Goal: Transaction & Acquisition: Purchase product/service

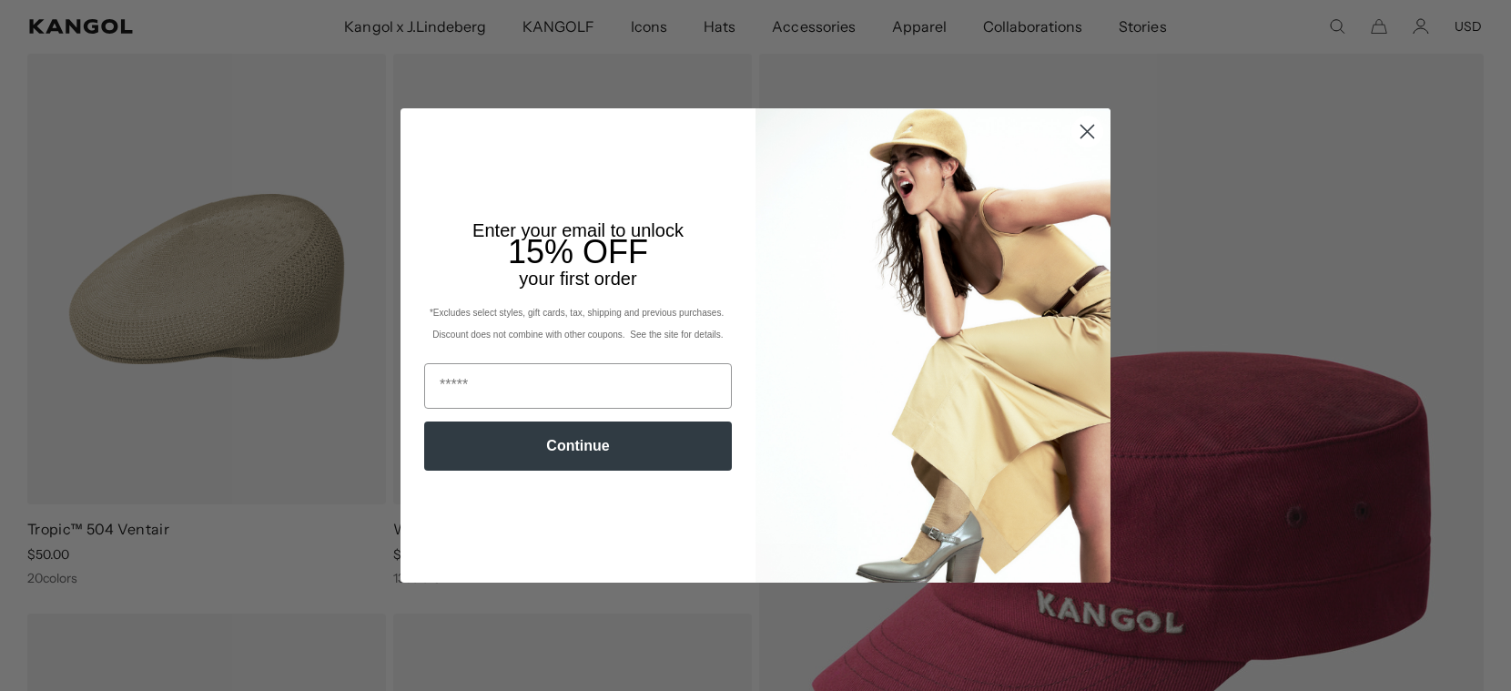
click at [1079, 127] on circle "Close dialog" at bounding box center [1087, 131] width 30 height 30
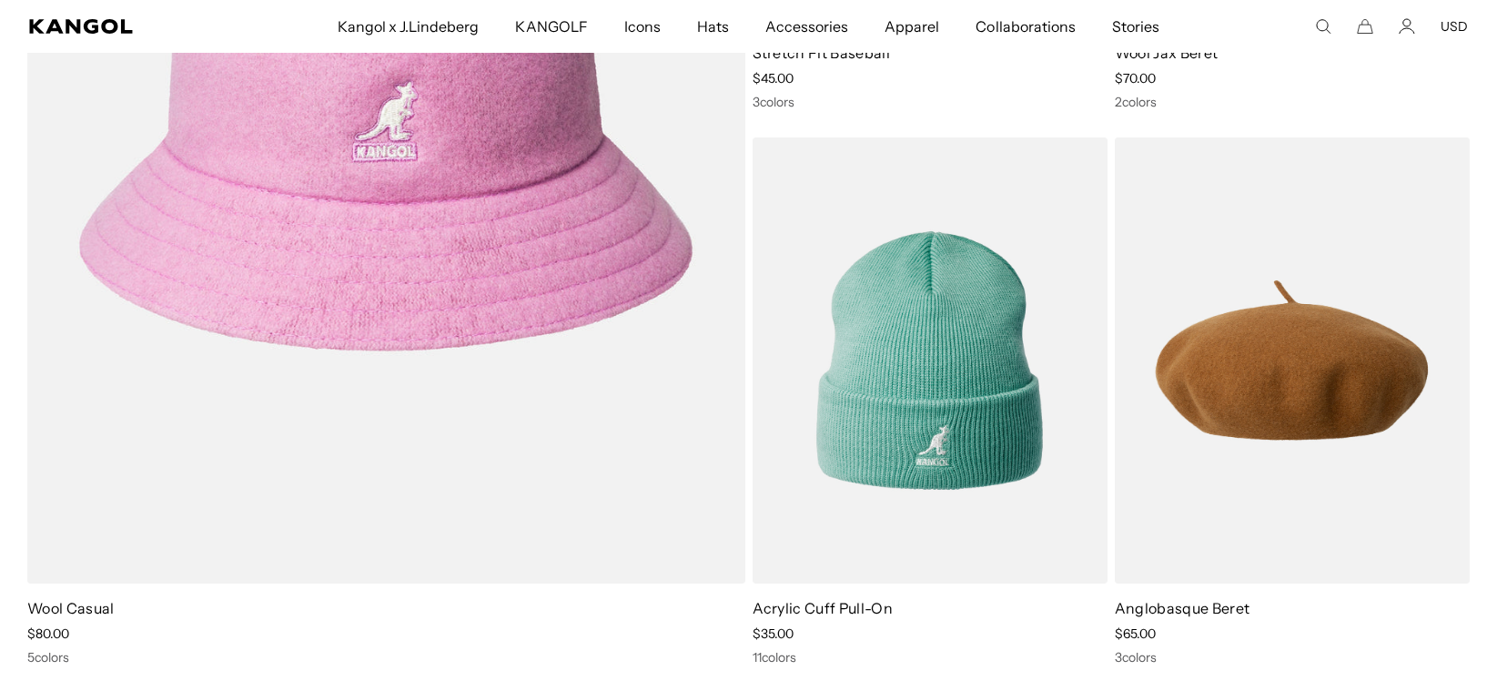
scroll to position [6729, 0]
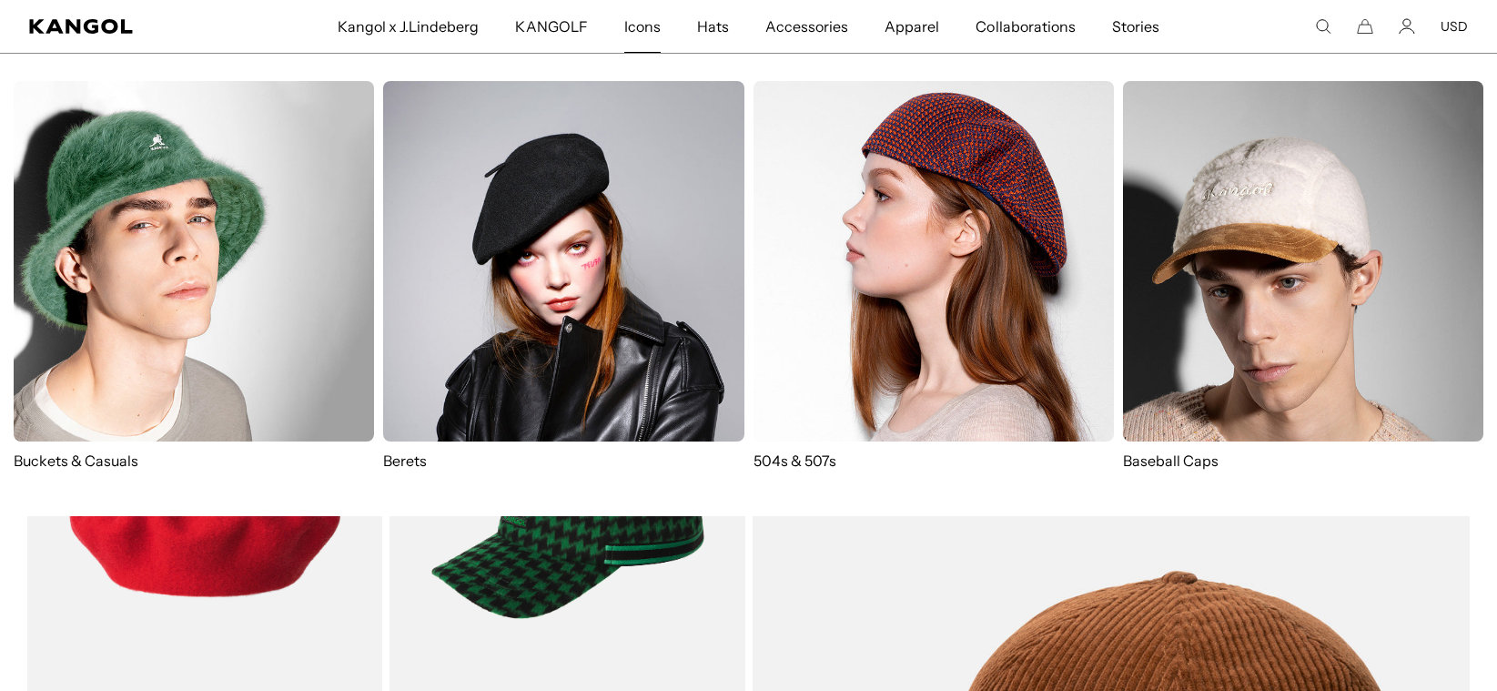
click at [640, 27] on span "Icons" at bounding box center [642, 26] width 36 height 53
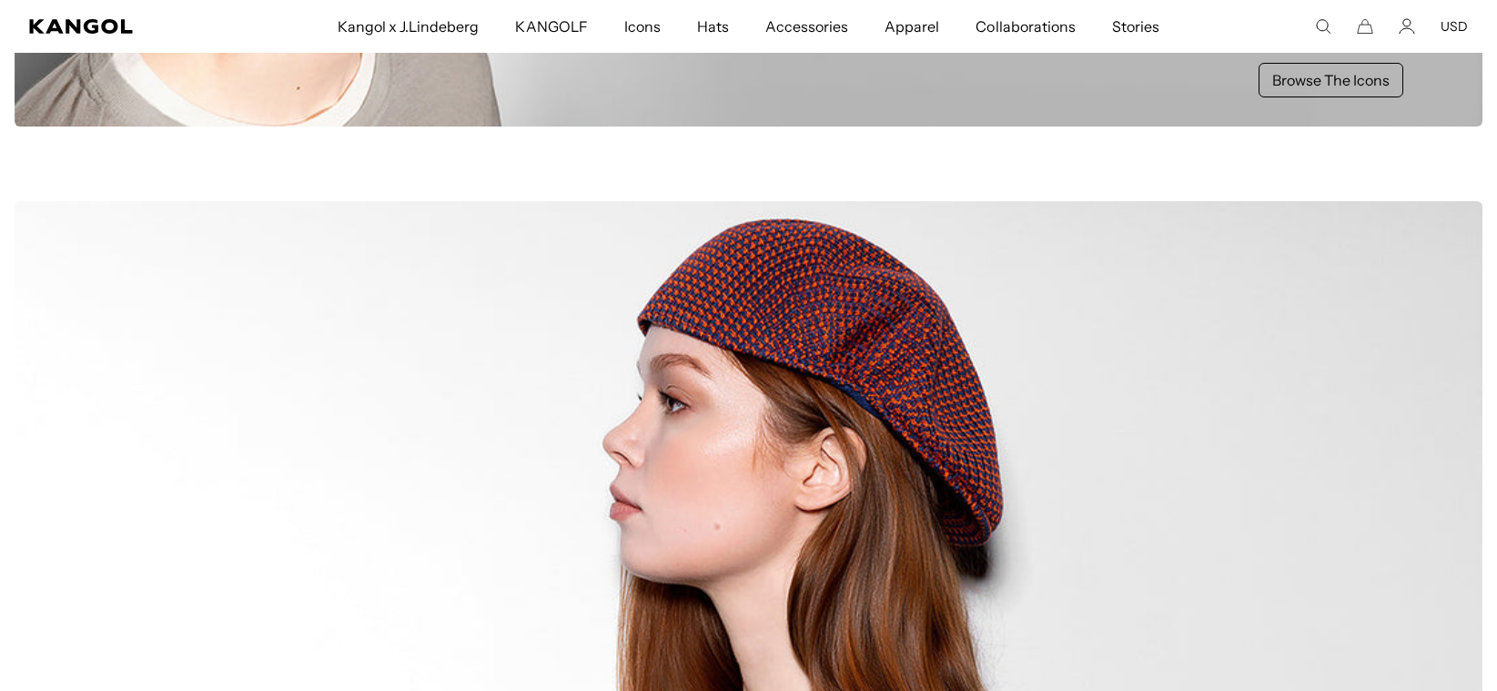
scroll to position [1062, 0]
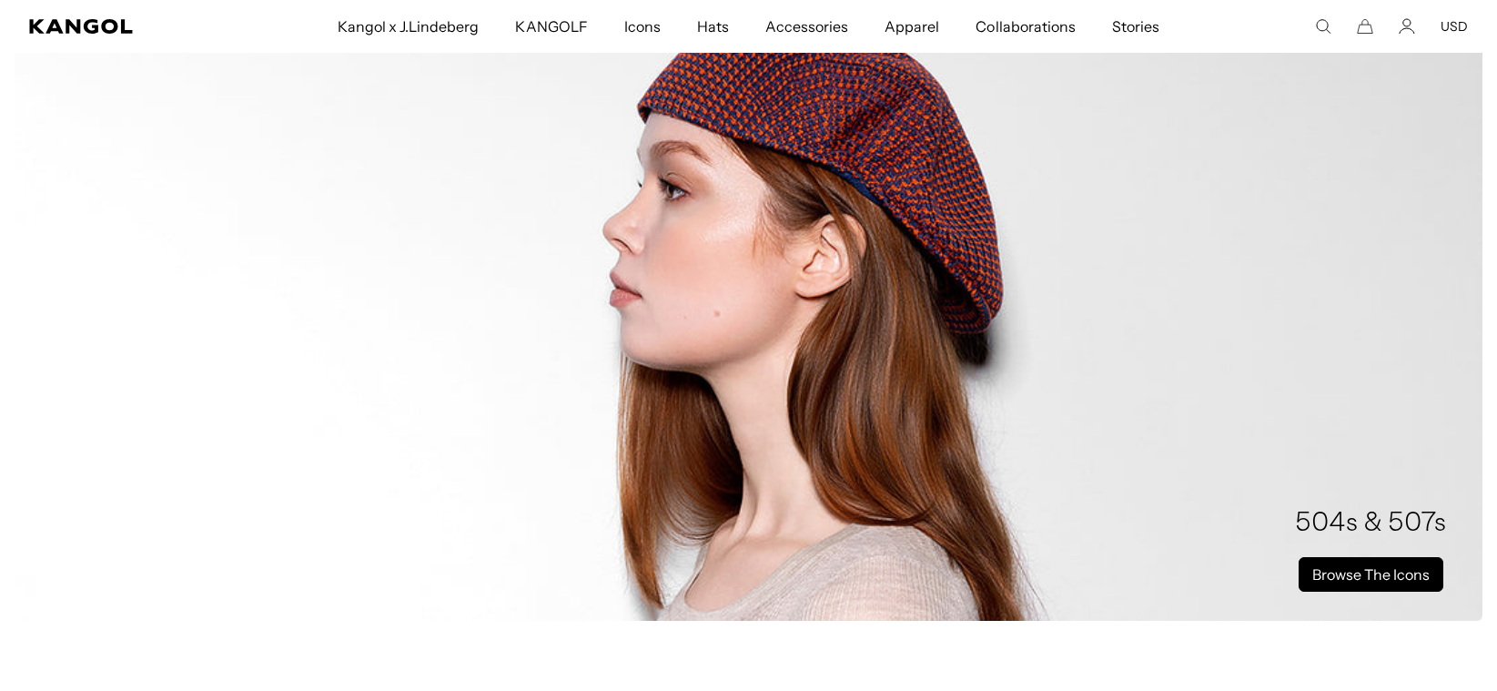
click at [1364, 577] on link "Browse The Icons" at bounding box center [1371, 574] width 145 height 35
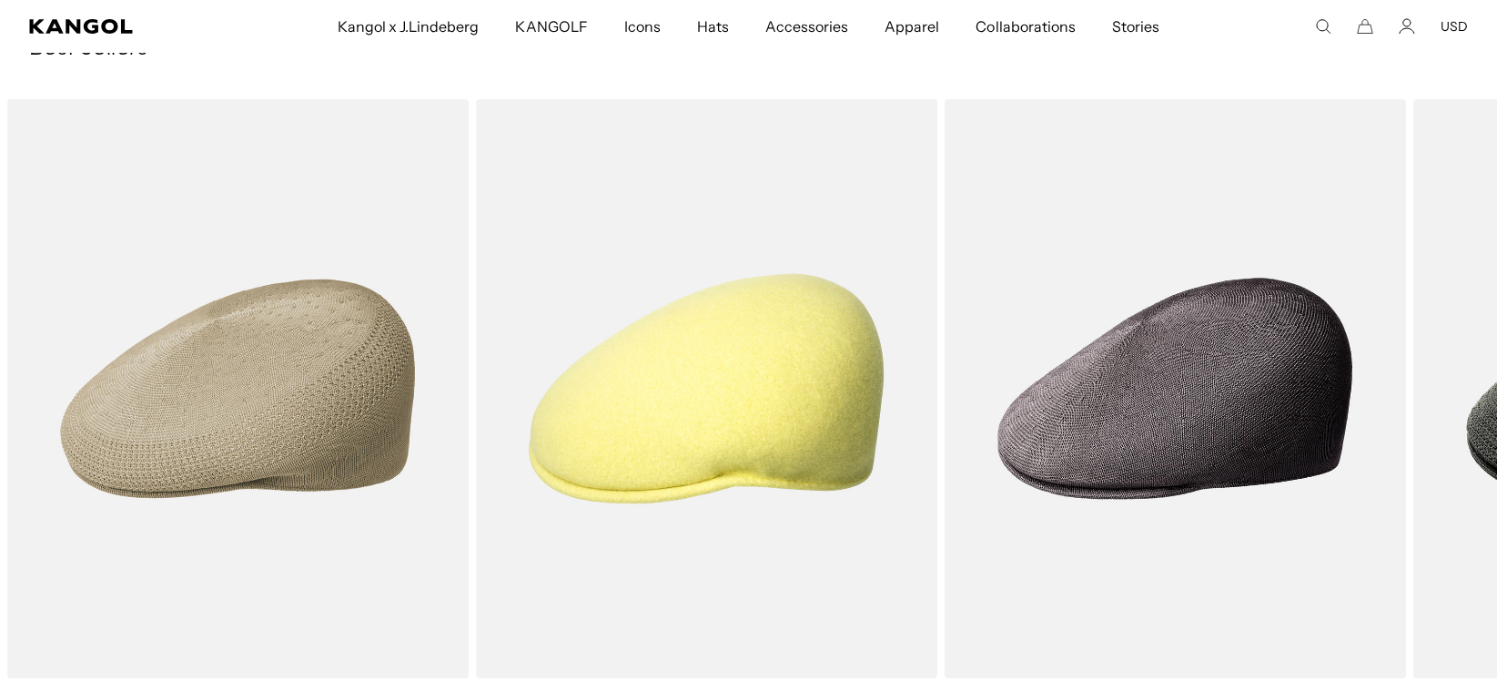
scroll to position [3610, 0]
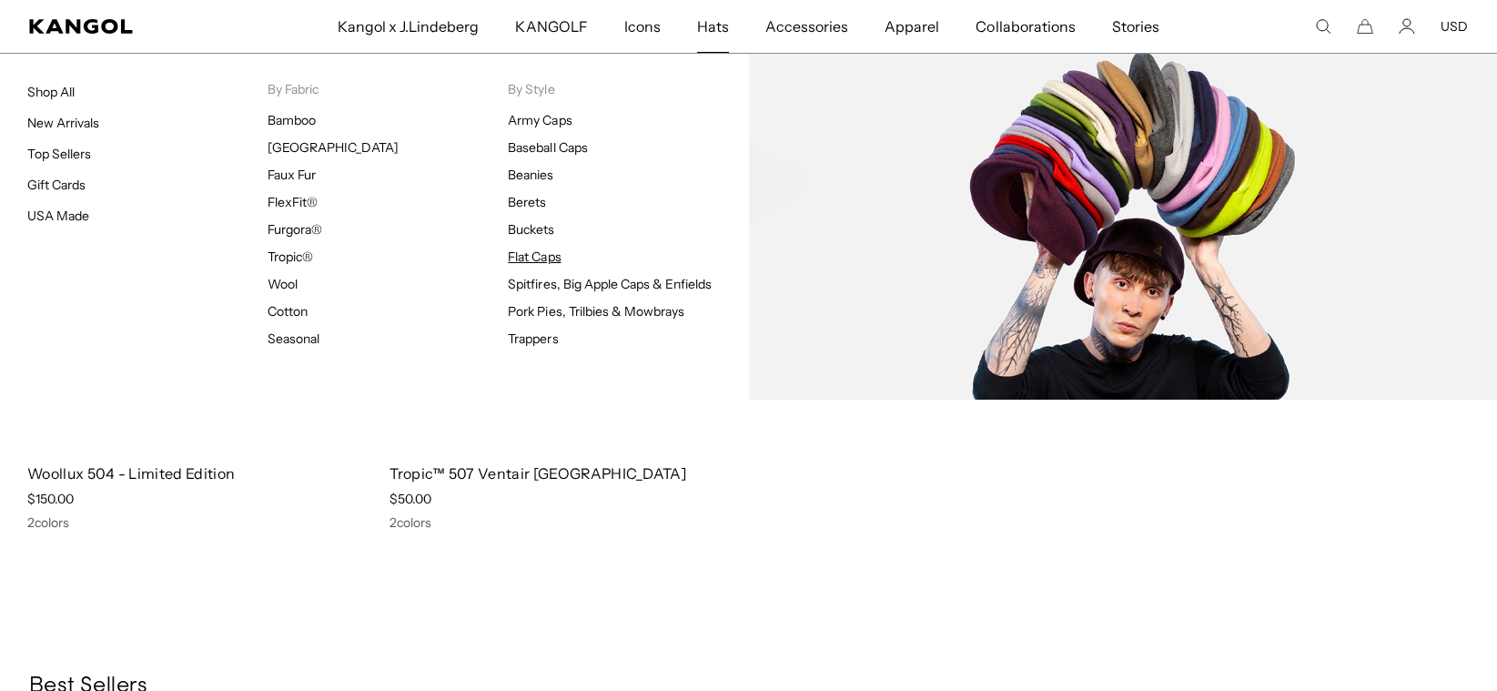
click at [513, 255] on link "Flat Caps" at bounding box center [534, 256] width 53 height 16
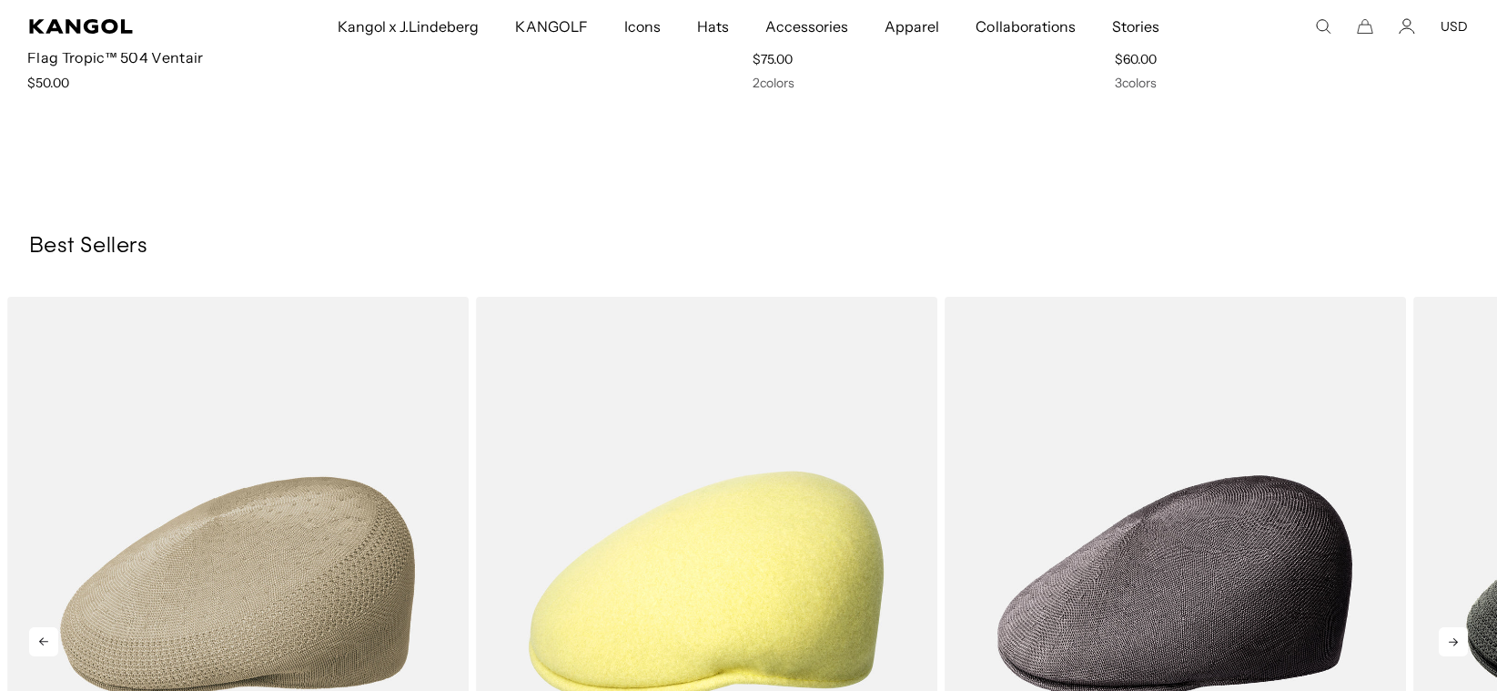
scroll to position [9342, 0]
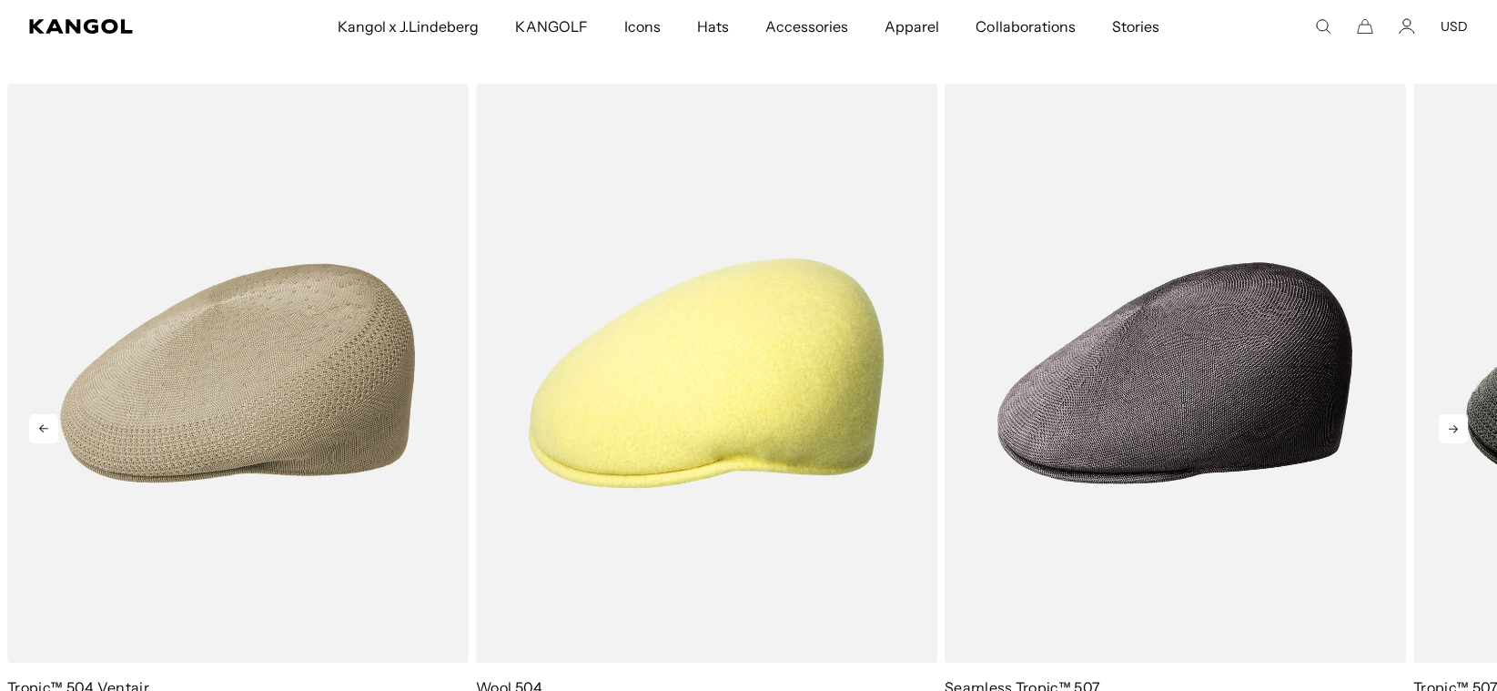
click at [1456, 434] on icon at bounding box center [1453, 428] width 29 height 29
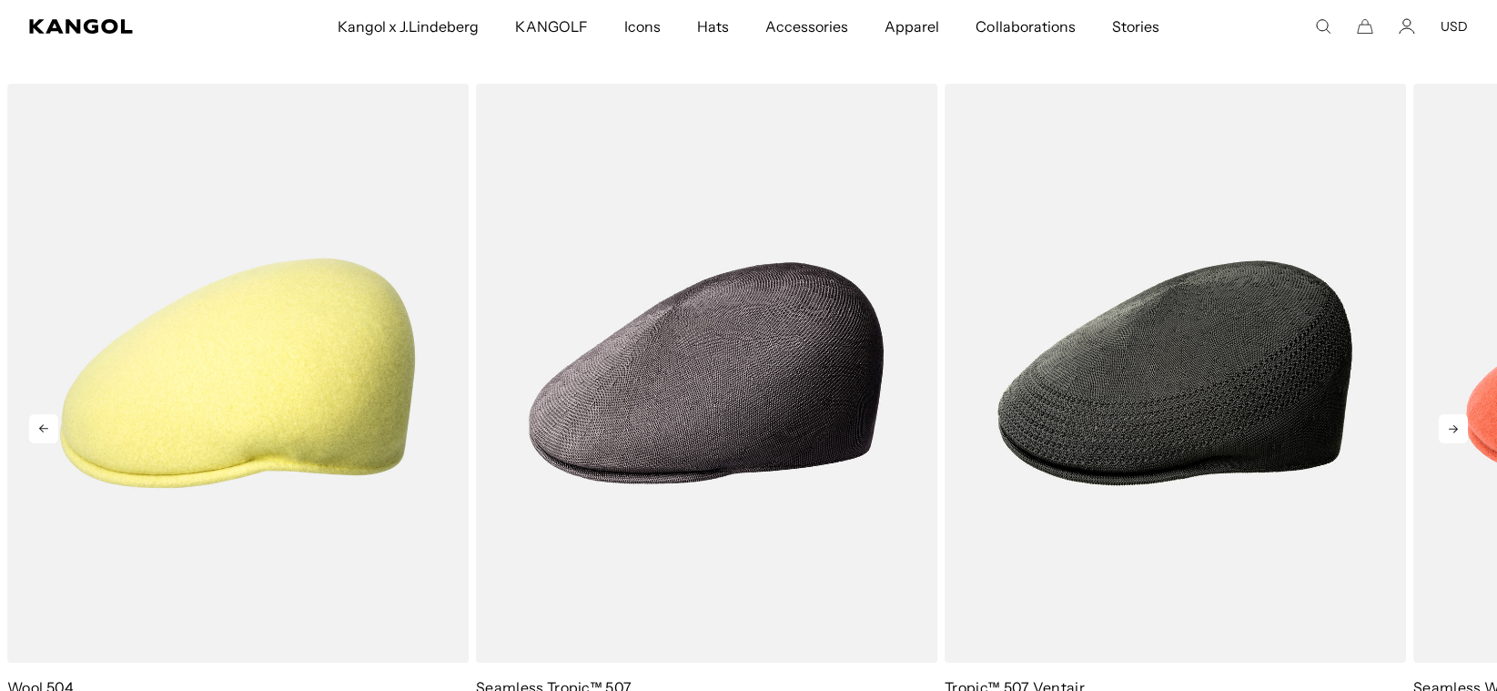
click at [1456, 434] on icon at bounding box center [1453, 428] width 29 height 29
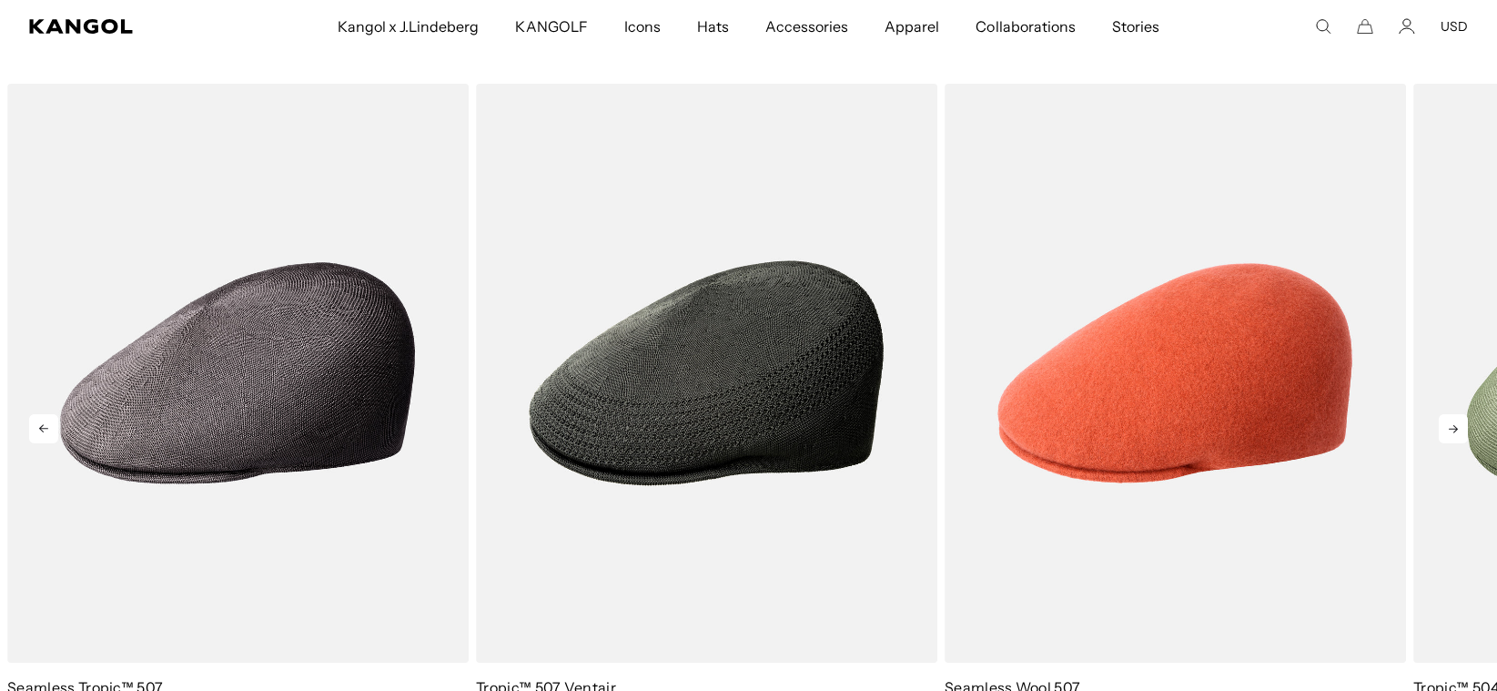
click at [1456, 434] on icon at bounding box center [1453, 428] width 29 height 29
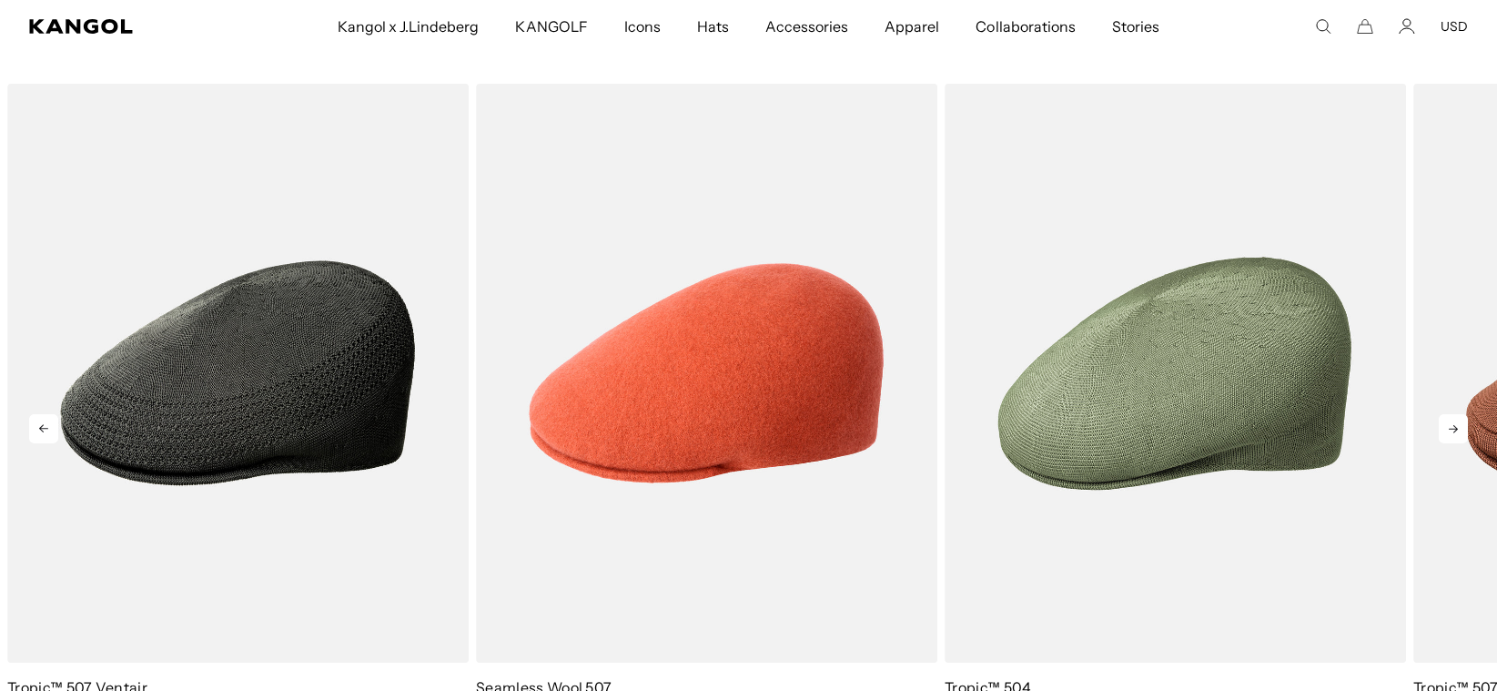
click at [1454, 433] on icon at bounding box center [1453, 428] width 29 height 29
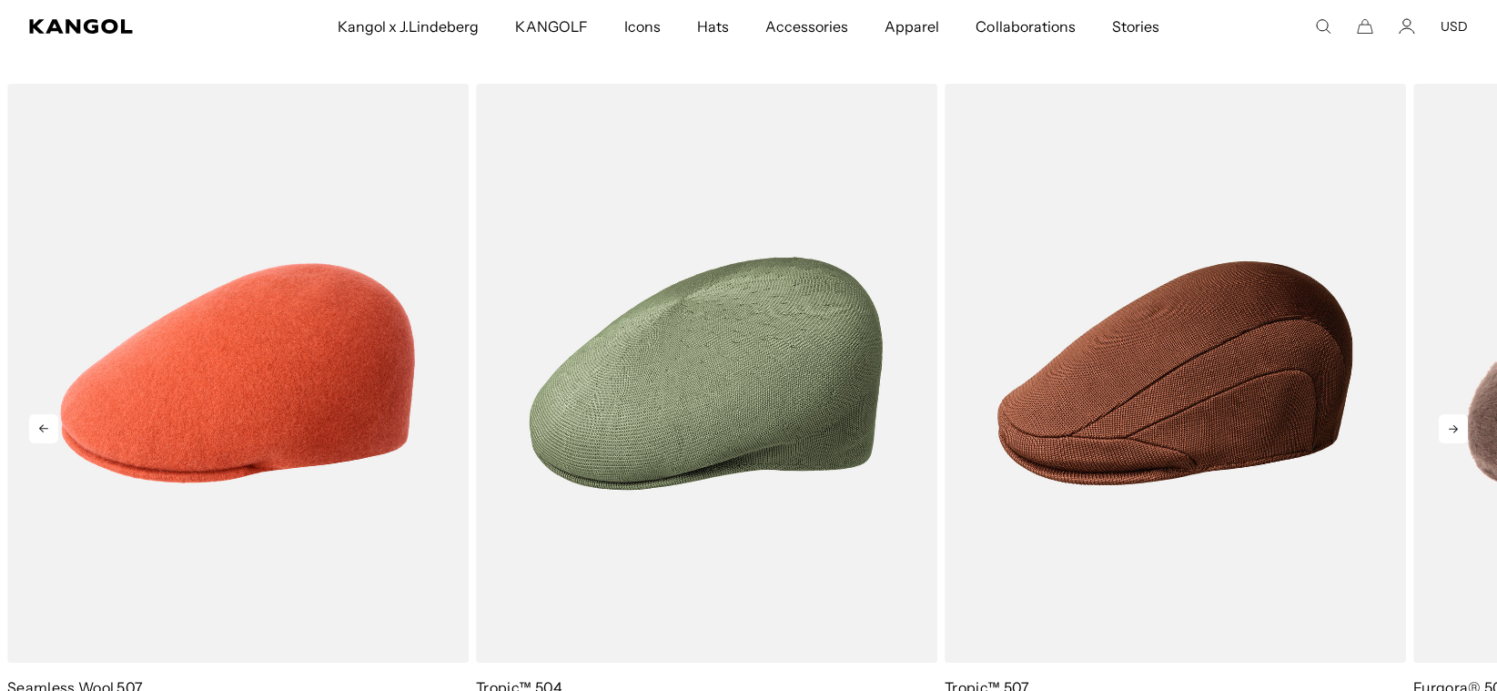
click at [1454, 433] on icon at bounding box center [1453, 428] width 29 height 29
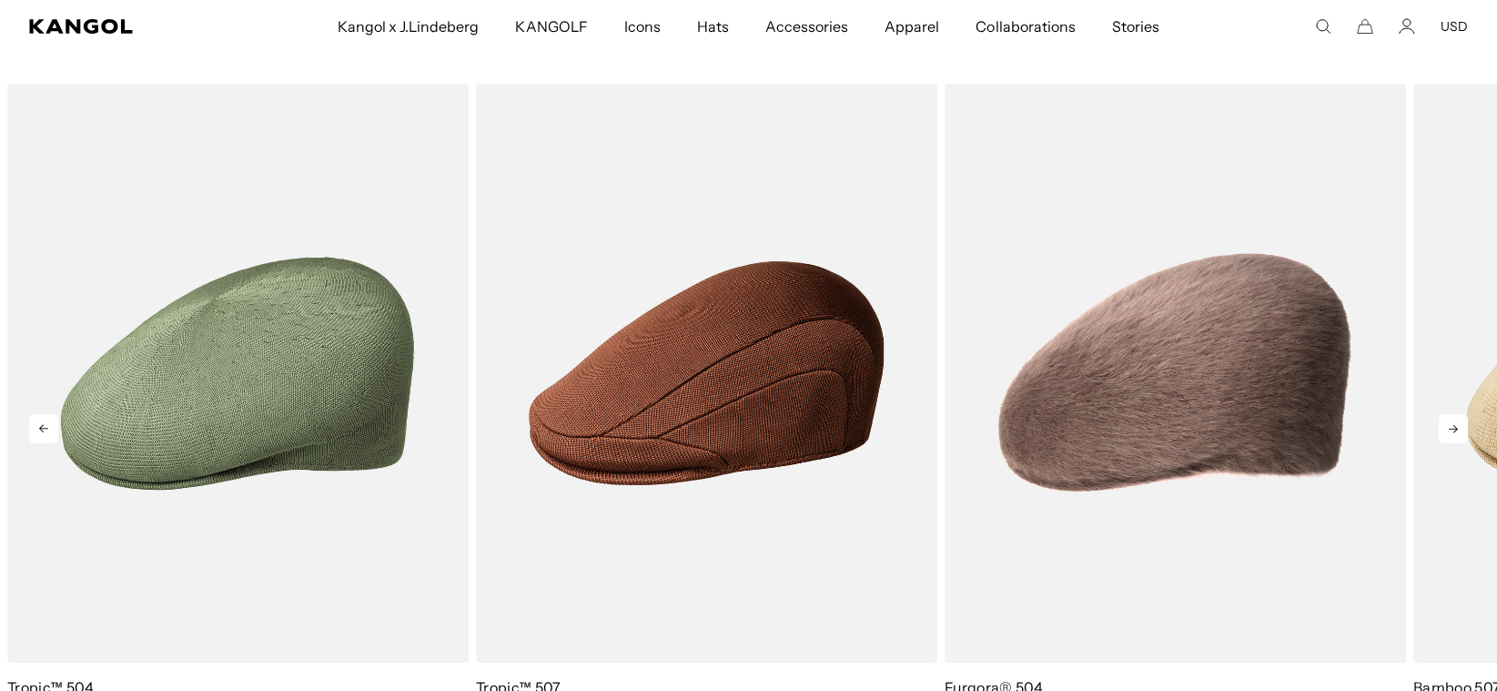
click at [1454, 433] on icon at bounding box center [1453, 428] width 29 height 29
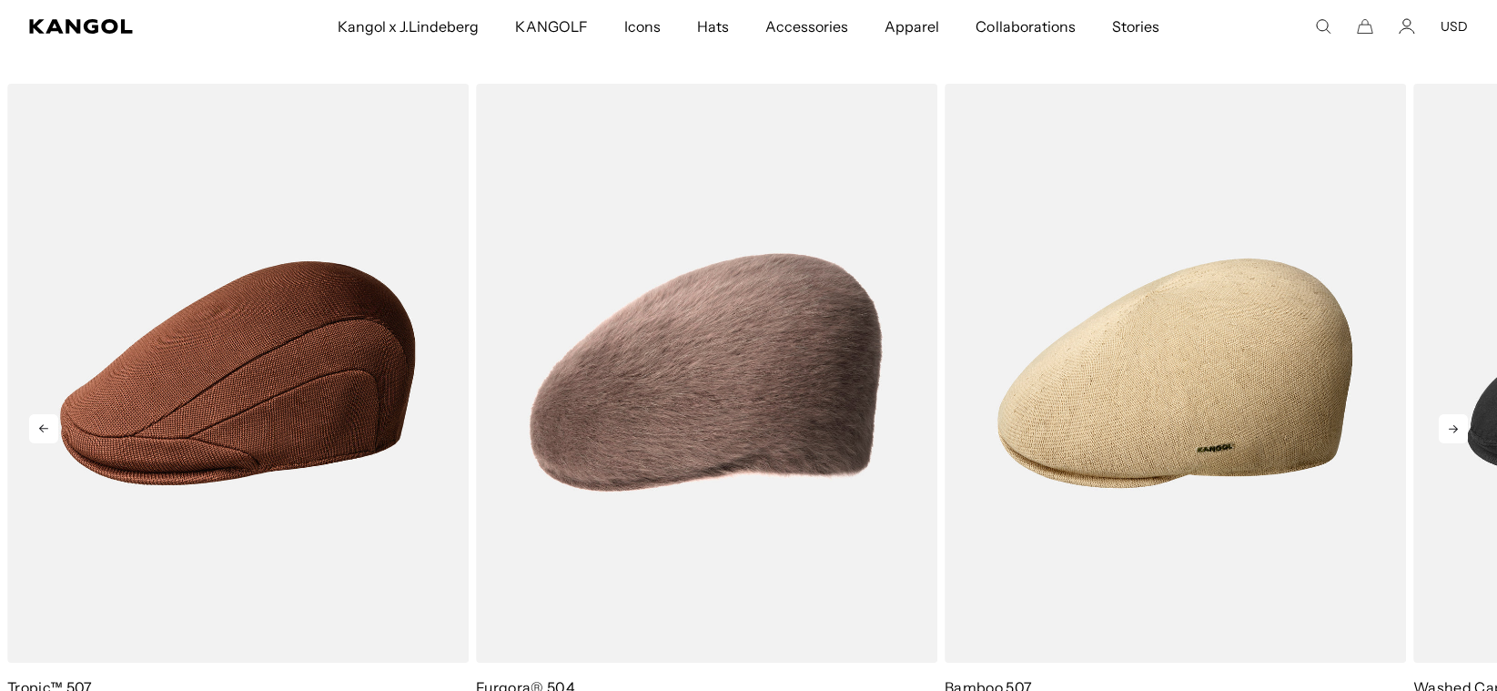
click at [1452, 432] on icon at bounding box center [1453, 428] width 29 height 29
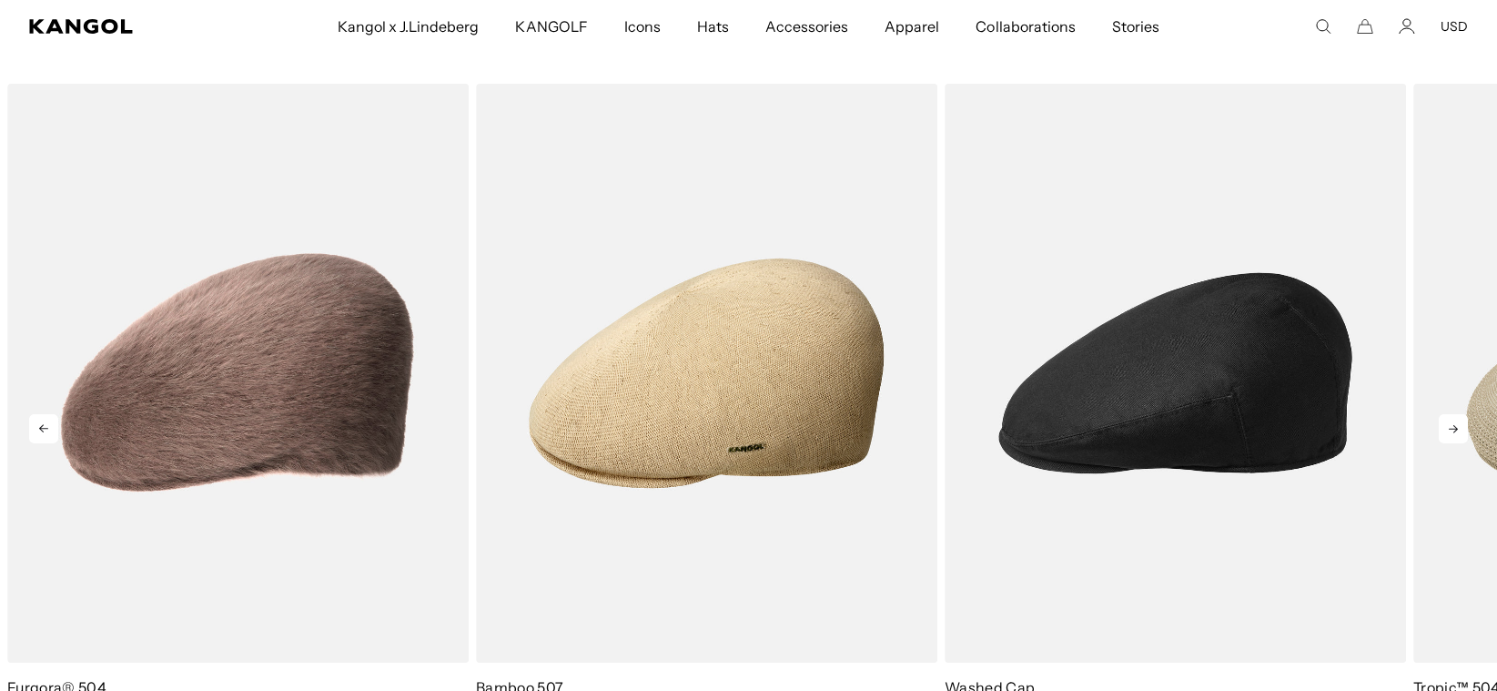
click at [1452, 432] on icon at bounding box center [1453, 428] width 29 height 29
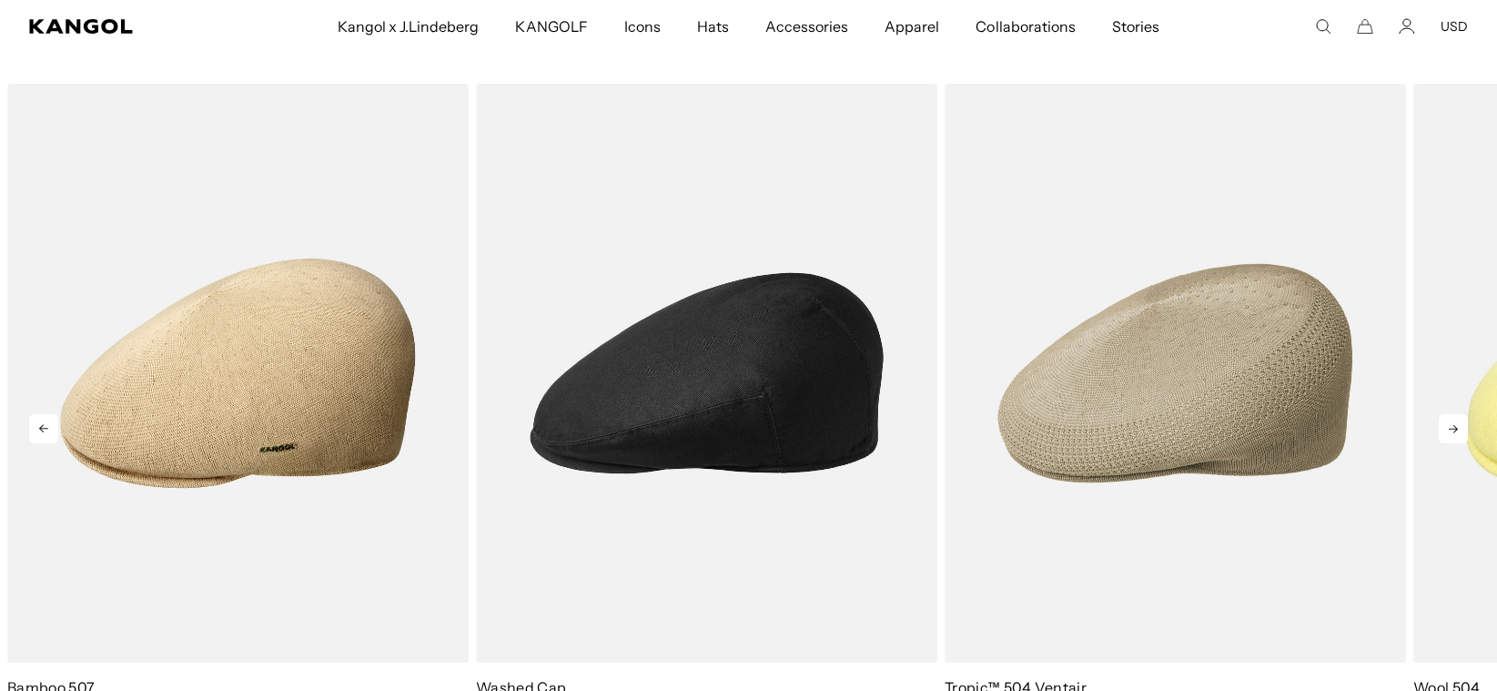
click at [1450, 432] on icon at bounding box center [1453, 428] width 29 height 29
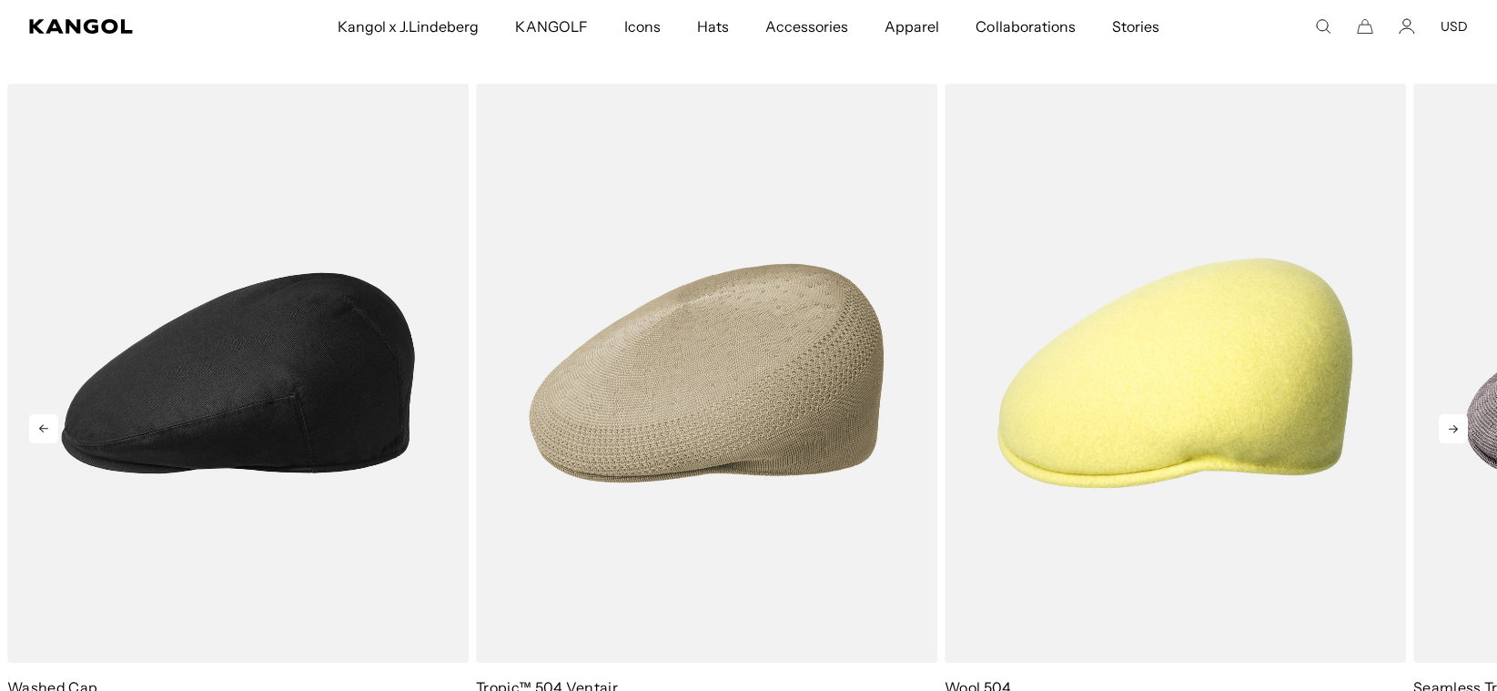
click at [1450, 432] on icon at bounding box center [1453, 428] width 29 height 29
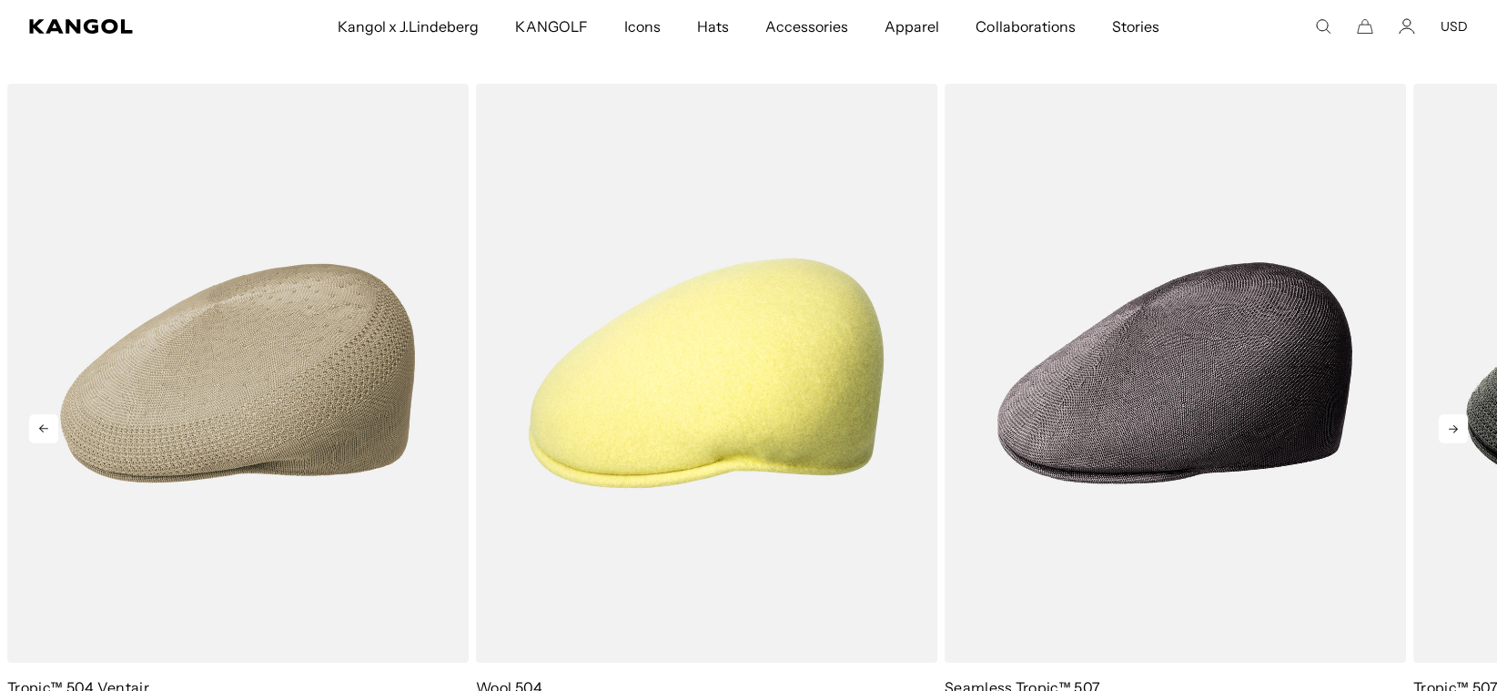
click at [1450, 432] on icon at bounding box center [1453, 428] width 29 height 29
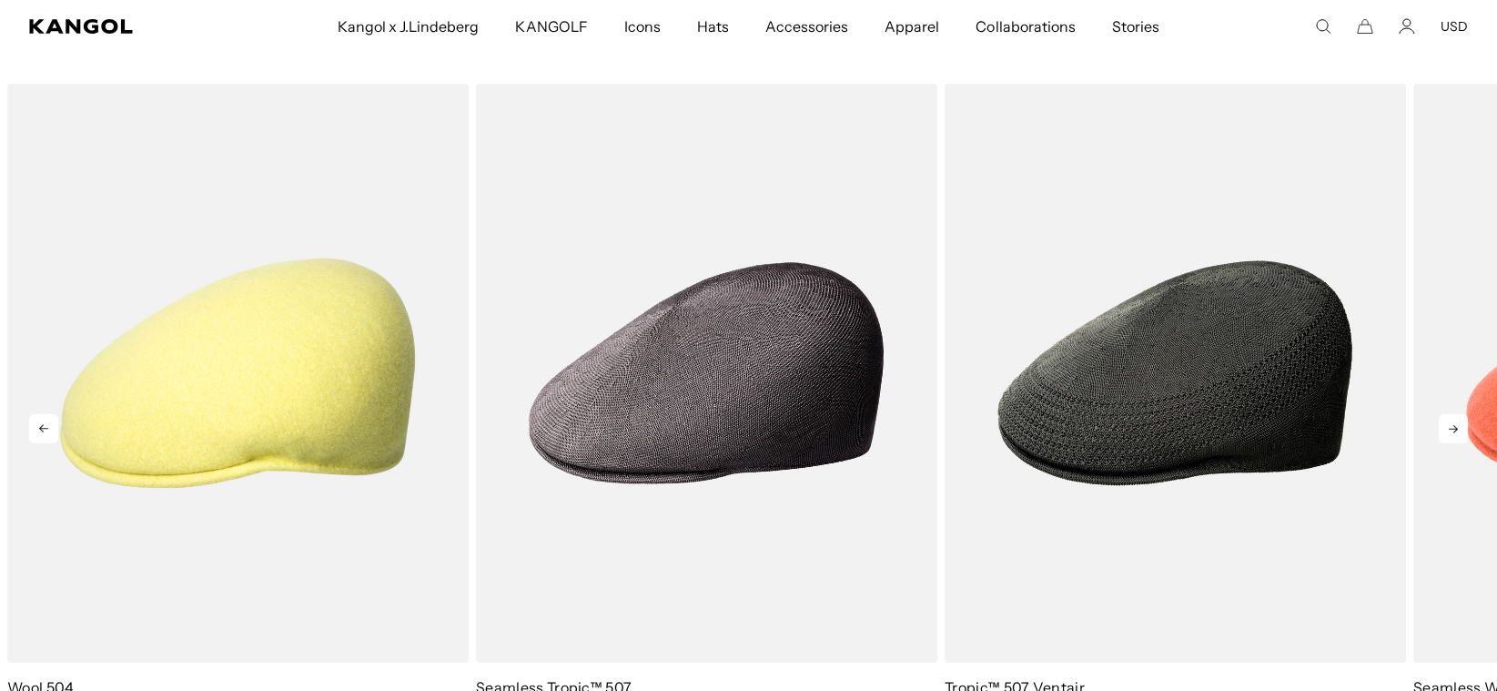
click at [1450, 432] on icon at bounding box center [1453, 428] width 29 height 29
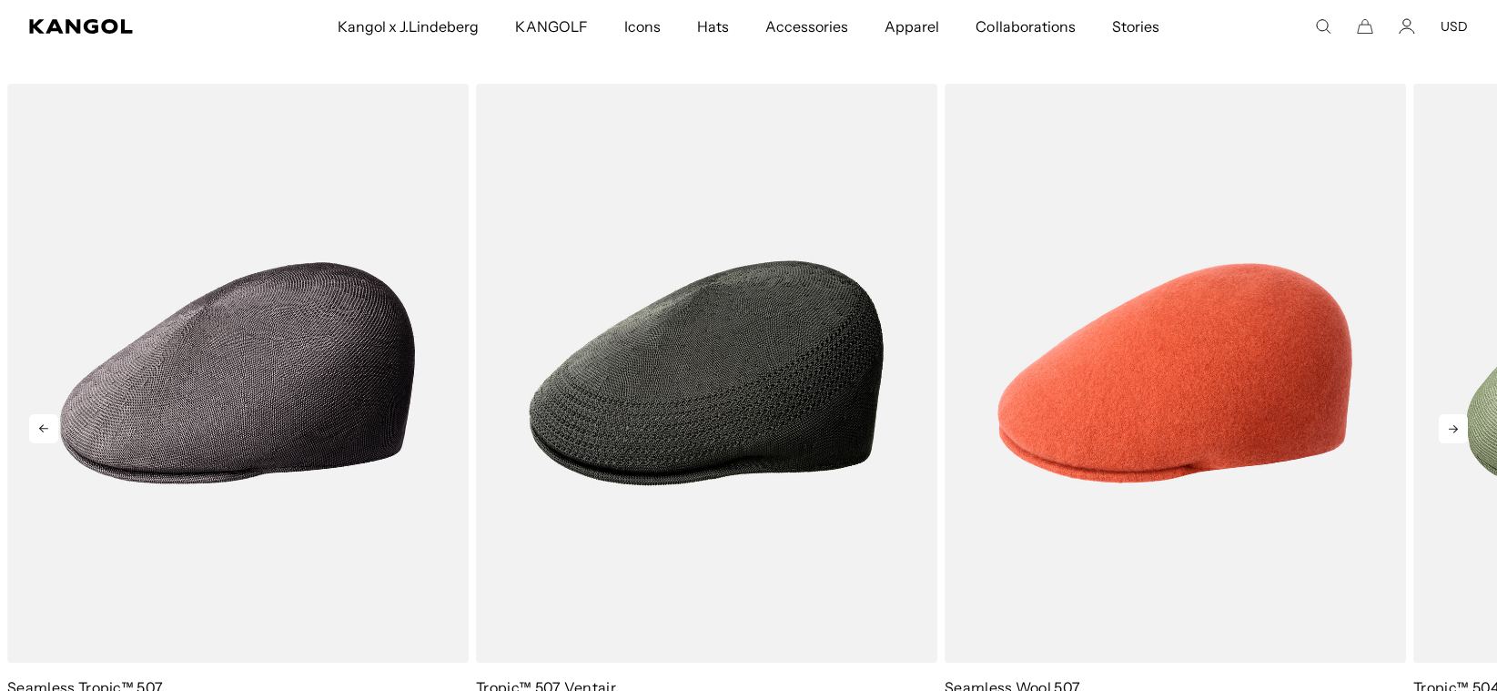
click at [1448, 432] on icon at bounding box center [1453, 428] width 29 height 29
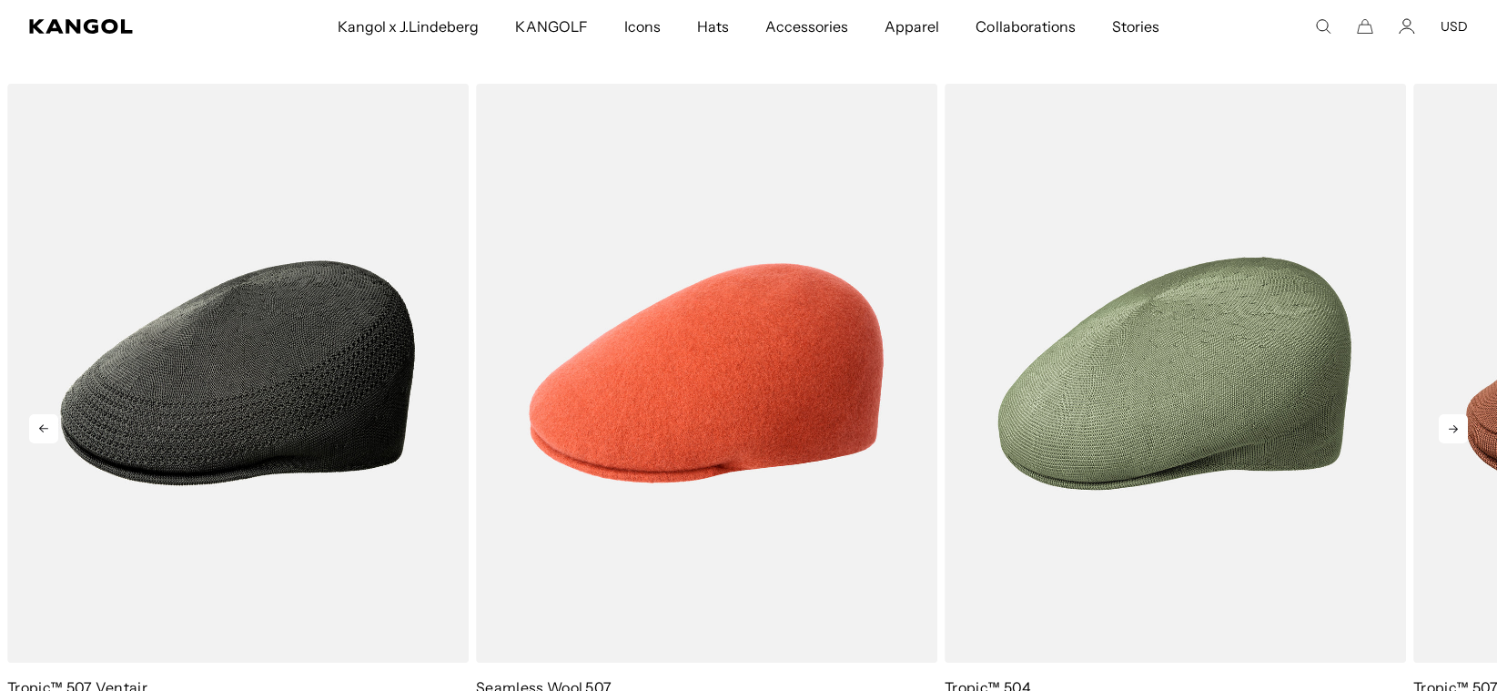
click at [1448, 432] on icon at bounding box center [1453, 428] width 29 height 29
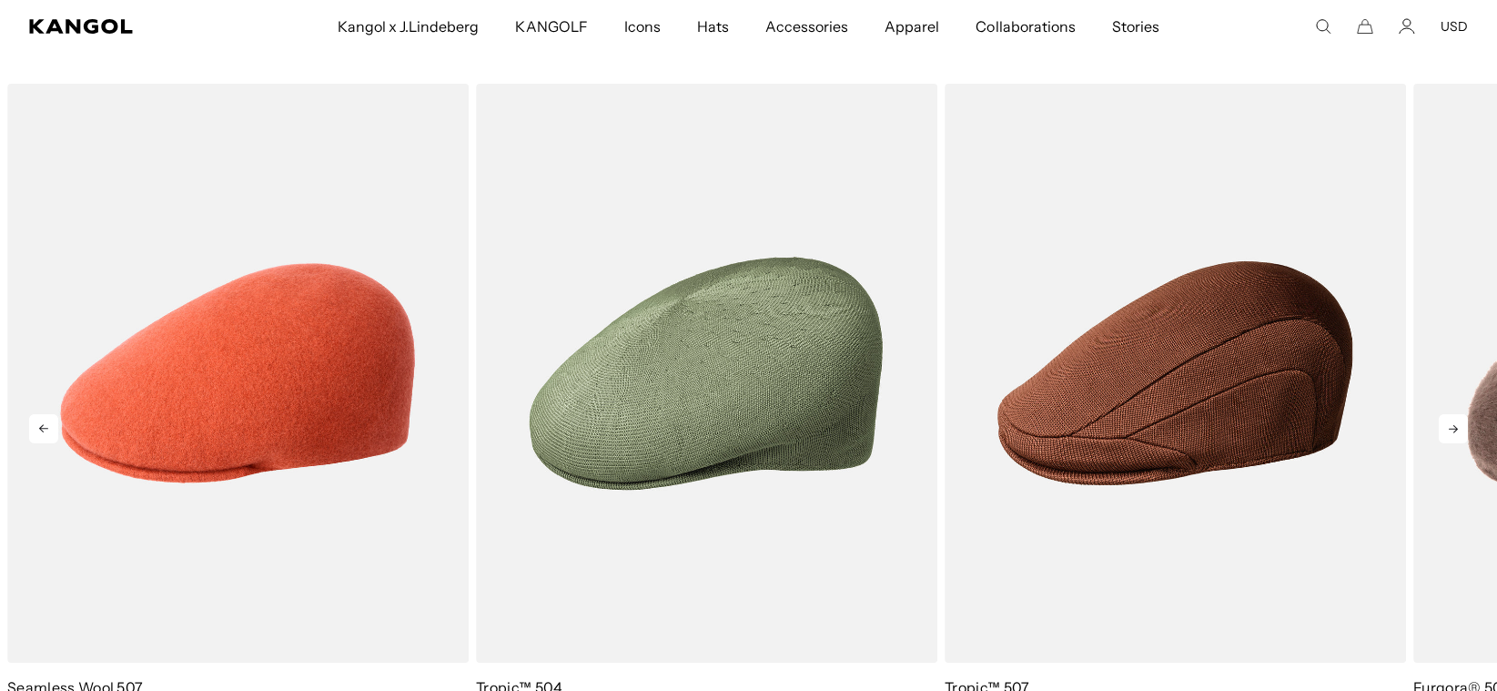
click at [1448, 432] on icon at bounding box center [1453, 428] width 29 height 29
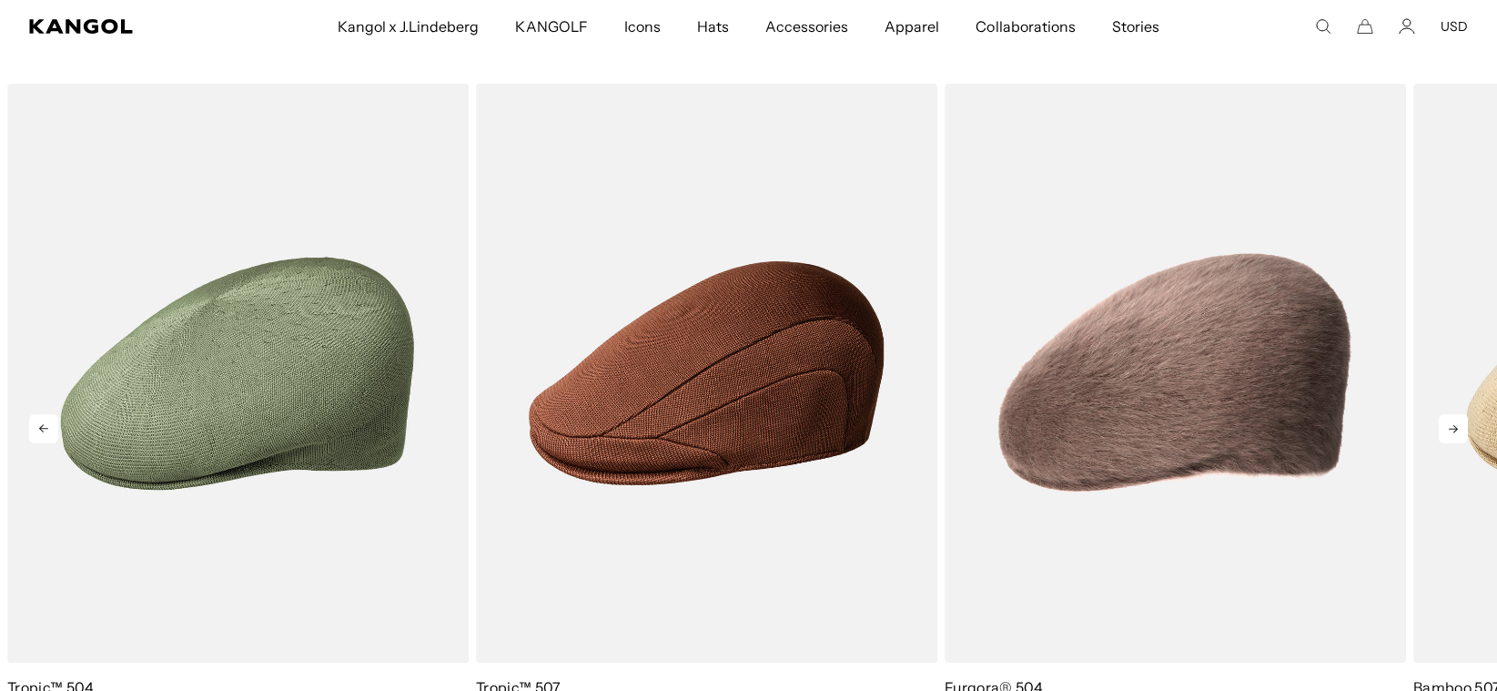
click at [1448, 432] on icon at bounding box center [1453, 428] width 29 height 29
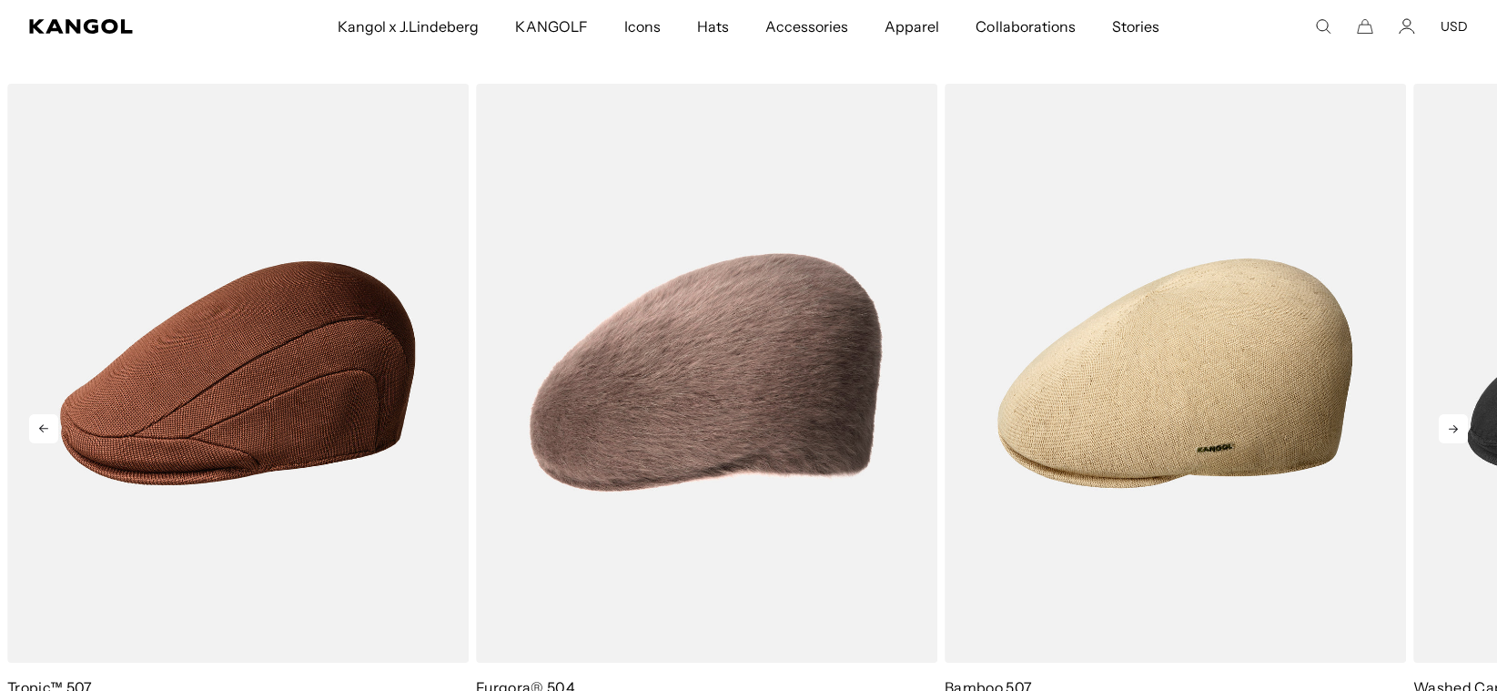
click at [1448, 432] on icon at bounding box center [1453, 428] width 29 height 29
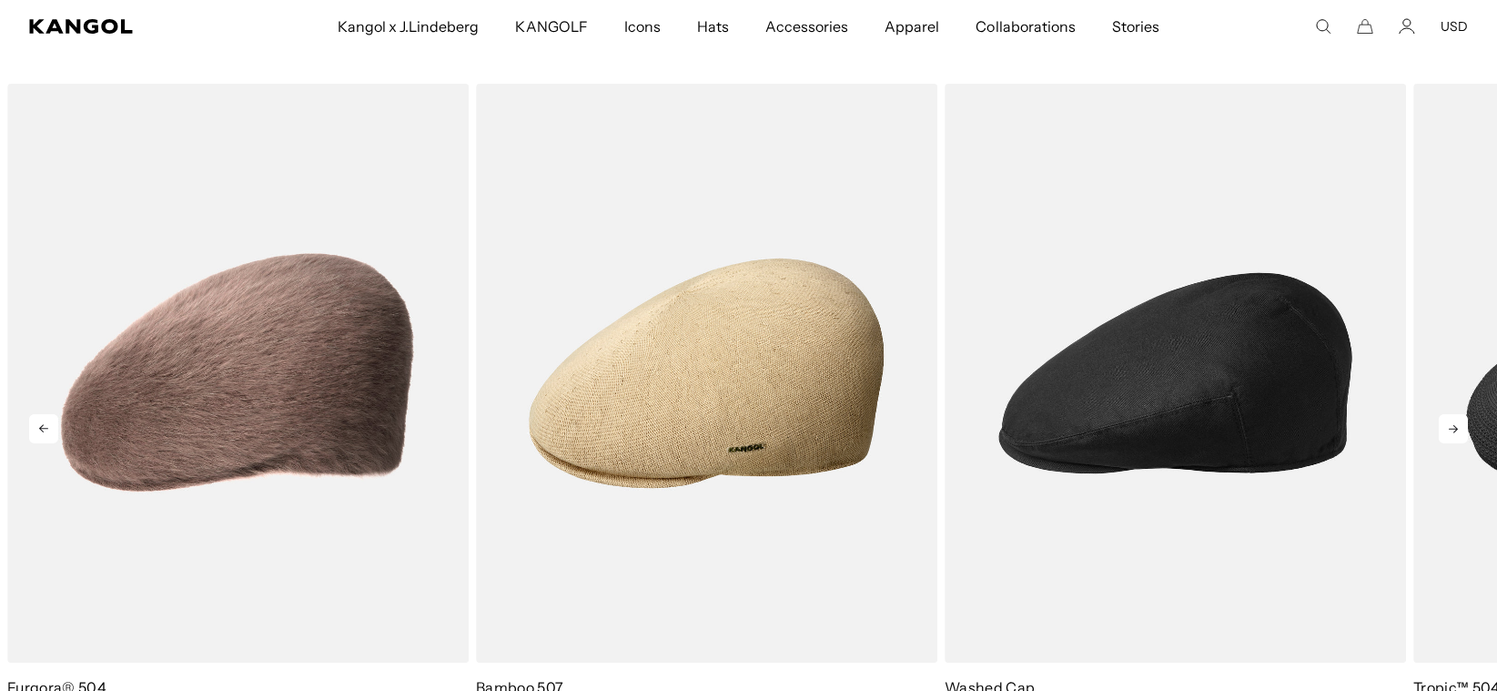
click at [0, 0] on link "1 of 10" at bounding box center [0, 0] width 0 height 0
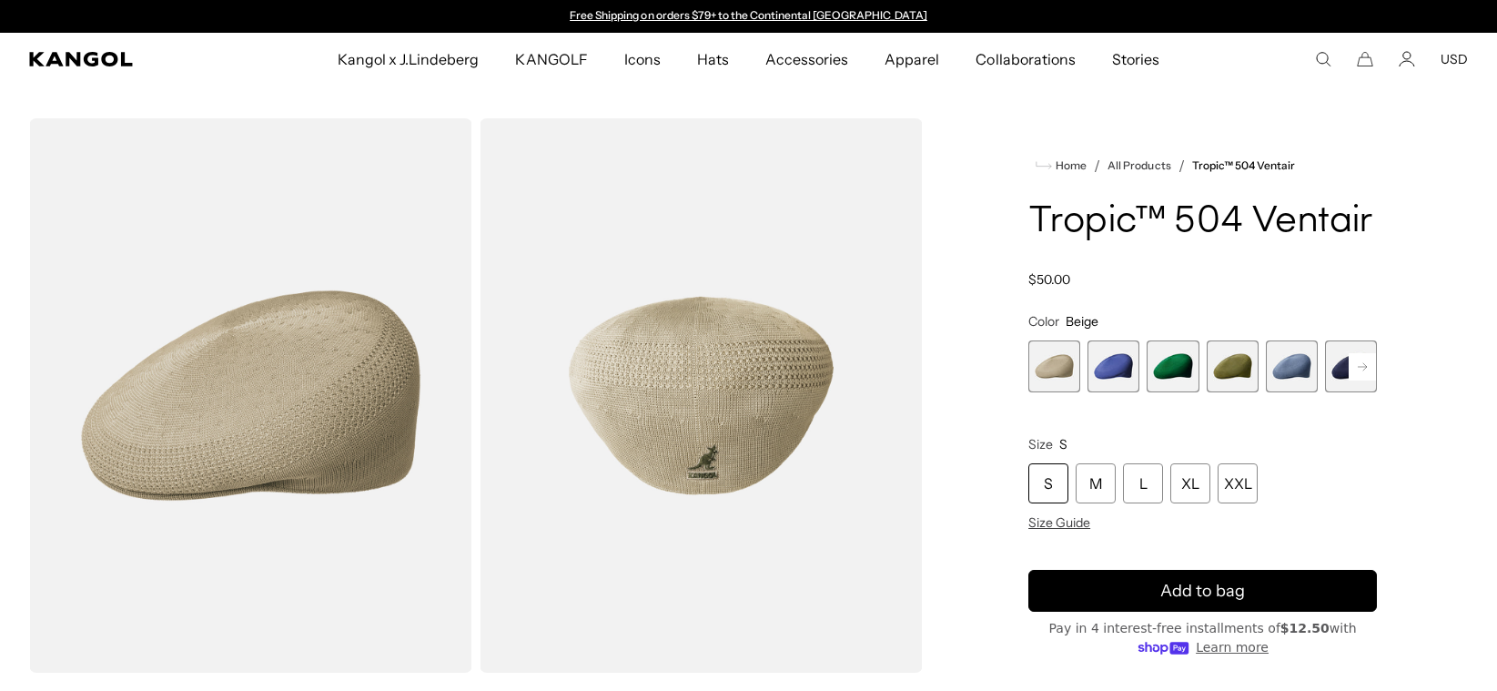
click at [1243, 363] on span "4 of 22" at bounding box center [1233, 366] width 52 height 52
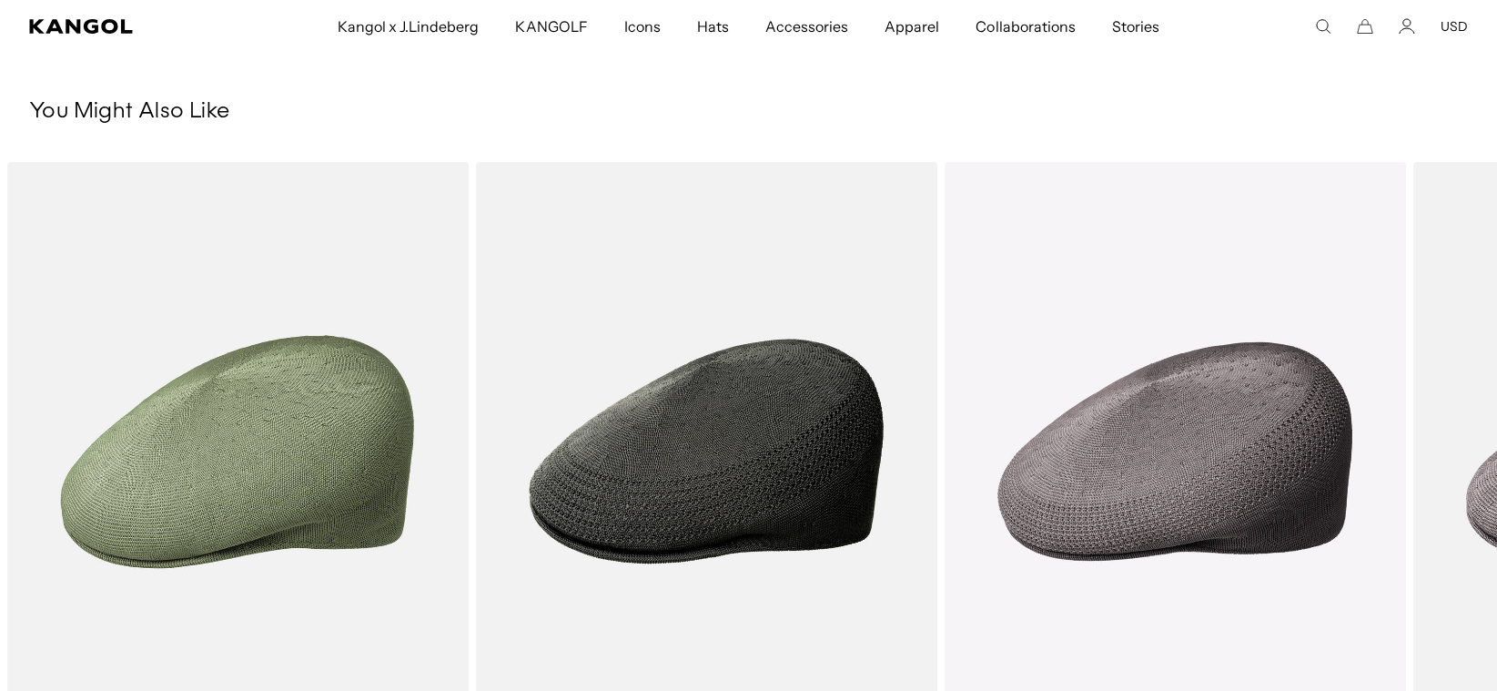
scroll to position [637, 0]
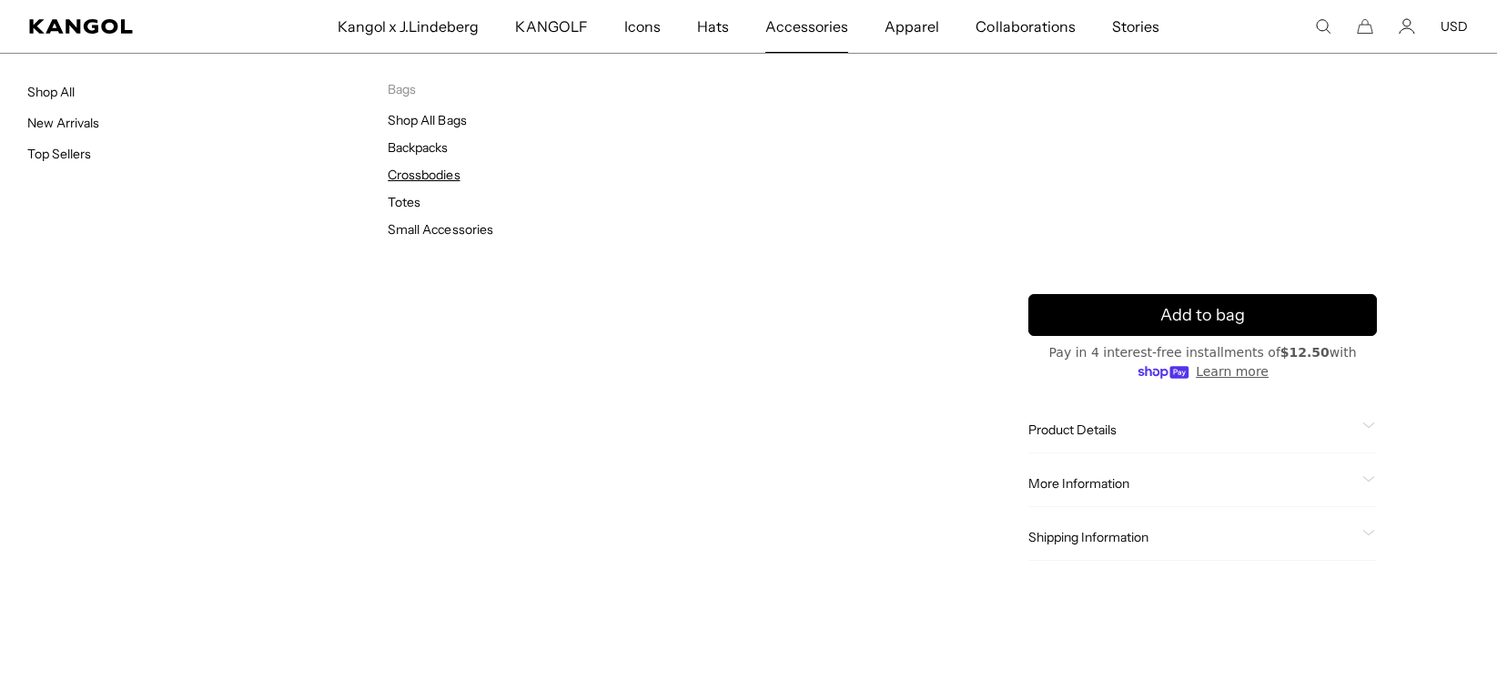
click at [414, 177] on link "Crossbodies" at bounding box center [424, 175] width 72 height 16
